Goal: Transaction & Acquisition: Purchase product/service

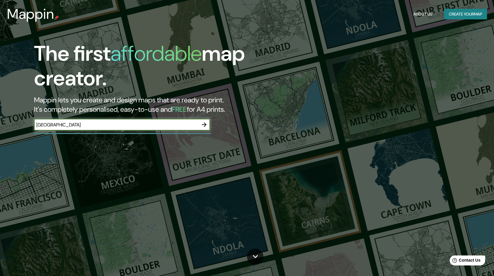
type input "[GEOGRAPHIC_DATA]"
click at [202, 125] on icon "button" at bounding box center [204, 124] width 7 height 7
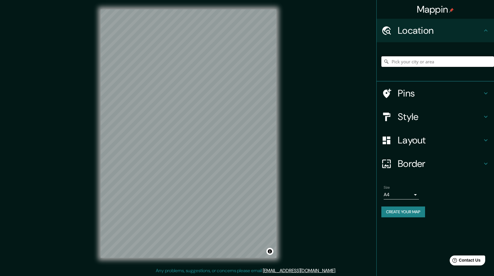
click at [444, 60] on input "Pick your city or area" at bounding box center [438, 61] width 113 height 11
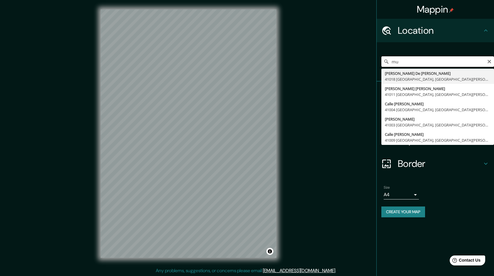
type input "m"
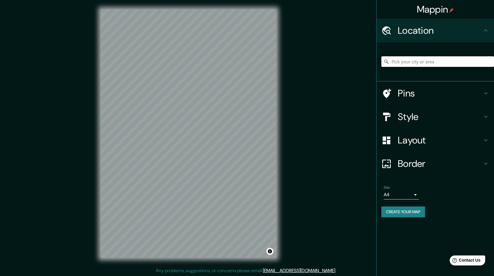
paste input "hes [GEOGRAPHIC_DATA]"
click at [469, 60] on input "[GEOGRAPHIC_DATA], 97221, Le Carbet, Martinica" at bounding box center [438, 61] width 113 height 11
drag, startPoint x: 464, startPoint y: 62, endPoint x: 368, endPoint y: 70, distance: 96.4
click at [433, 63] on input "[GEOGRAPHIC_DATA], 97221, Le Carbet, Martinica" at bounding box center [438, 61] width 113 height 11
drag, startPoint x: 368, startPoint y: 70, endPoint x: 346, endPoint y: 75, distance: 22.0
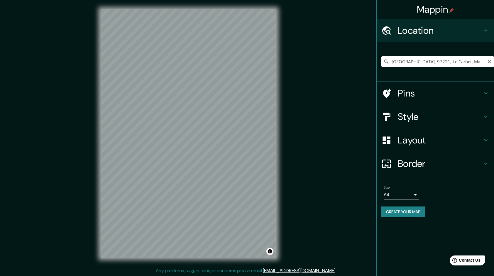
click at [346, 75] on div "Mappin Location [GEOGRAPHIC_DATA], [GEOGRAPHIC_DATA], Martinica Pins Style Layo…" at bounding box center [247, 138] width 494 height 277
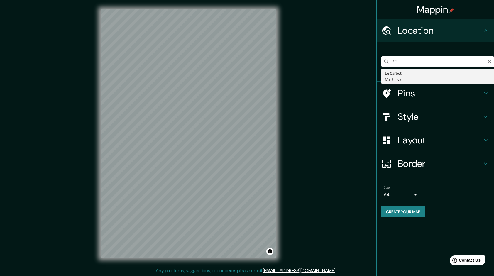
type input "7"
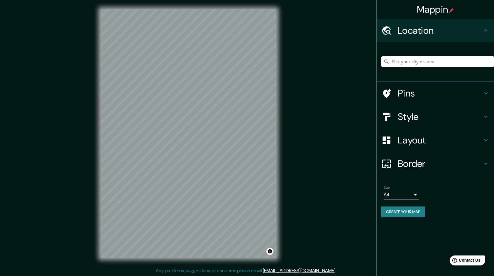
paste input "hes [GEOGRAPHIC_DATA]"
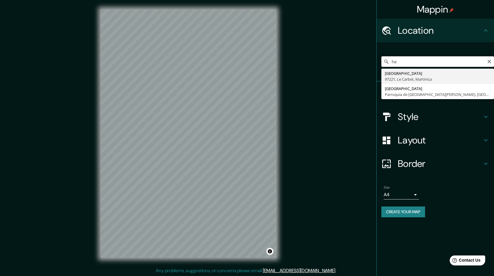
type input "h"
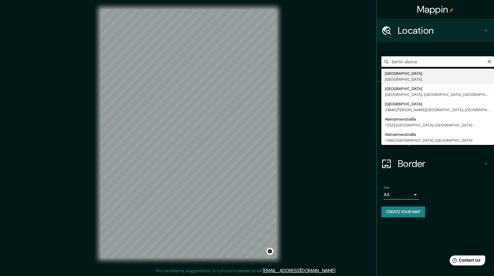
type input "[GEOGRAPHIC_DATA], [GEOGRAPHIC_DATA]"
